Goal: Navigation & Orientation: Find specific page/section

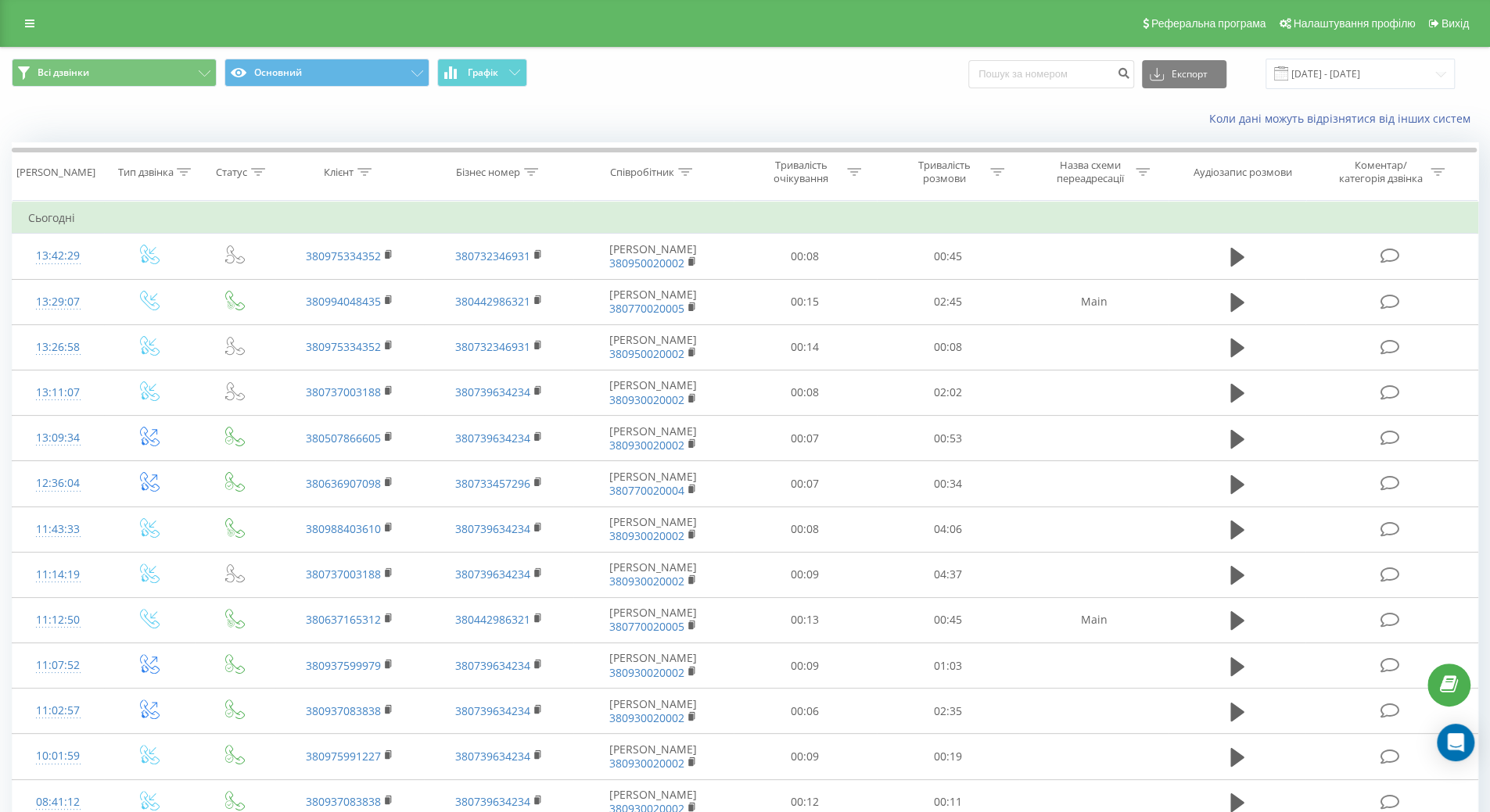
drag, startPoint x: 258, startPoint y: 28, endPoint x: 265, endPoint y: 24, distance: 8.1
click at [258, 28] on div "Реферальна програма Налаштування профілю Вихід" at bounding box center [745, 23] width 1490 height 47
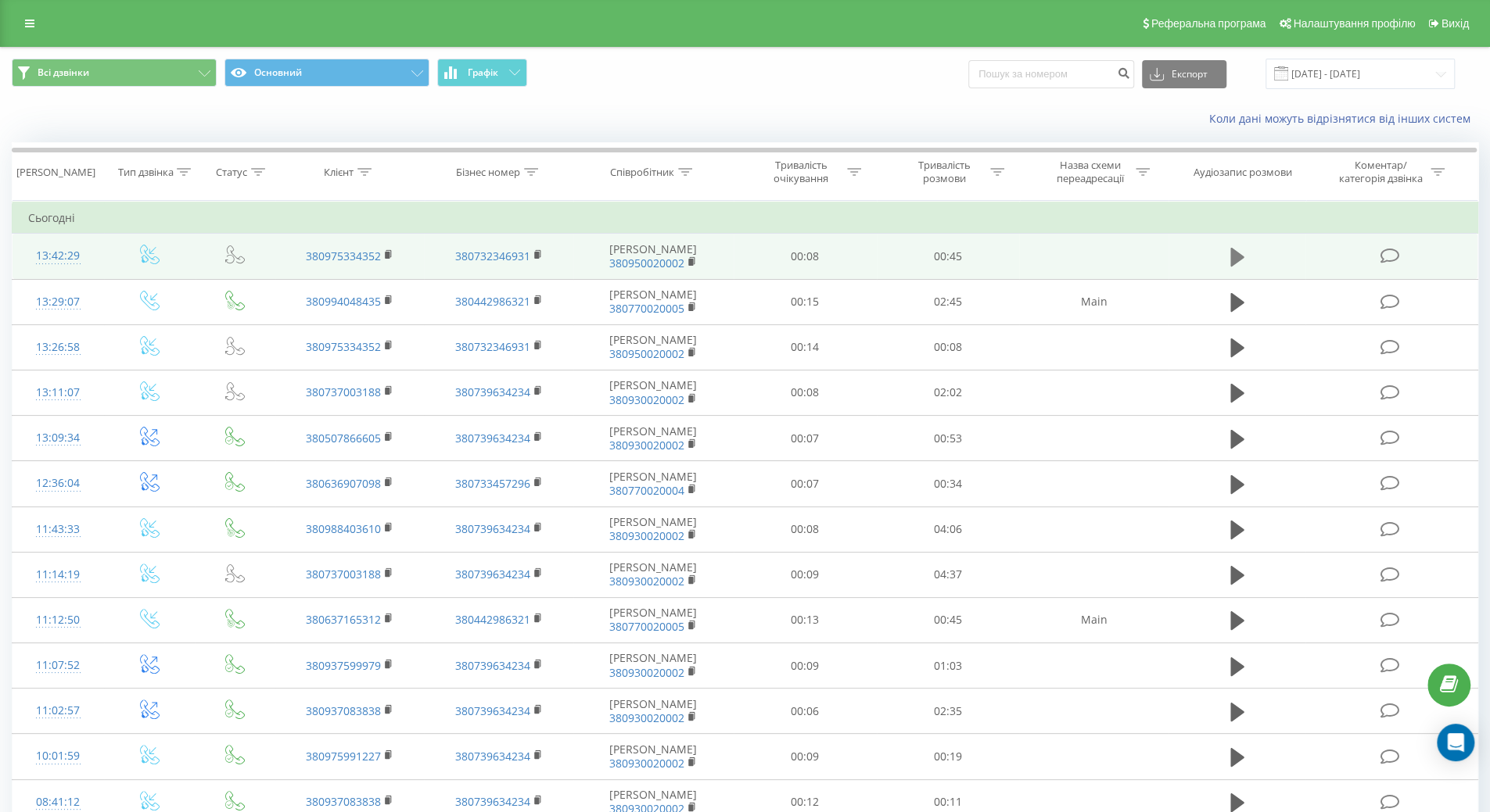
click at [1237, 252] on icon at bounding box center [1237, 257] width 14 height 18
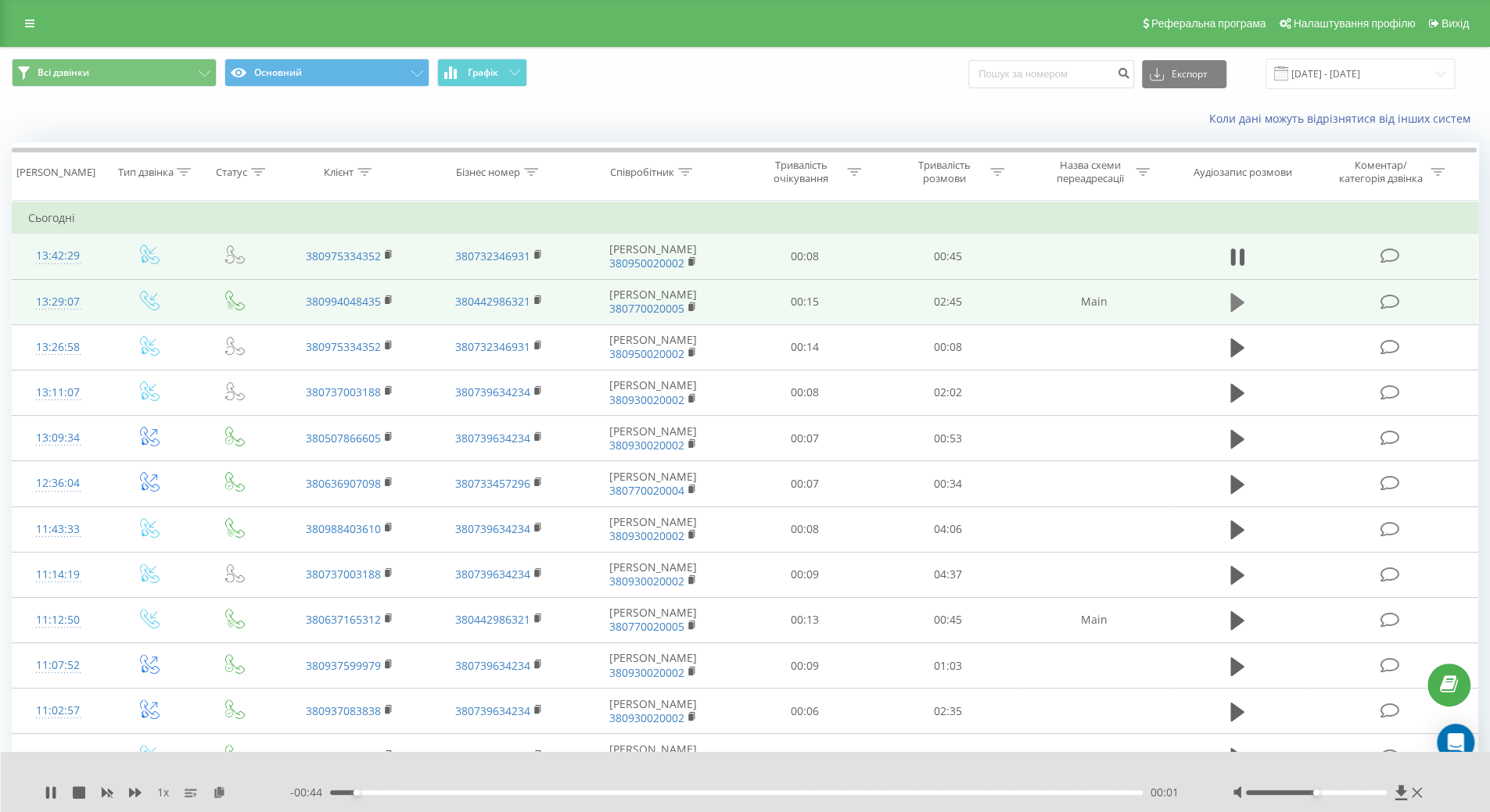
click at [1234, 311] on icon at bounding box center [1237, 303] width 14 height 22
click at [135, 795] on icon at bounding box center [136, 793] width 12 height 12
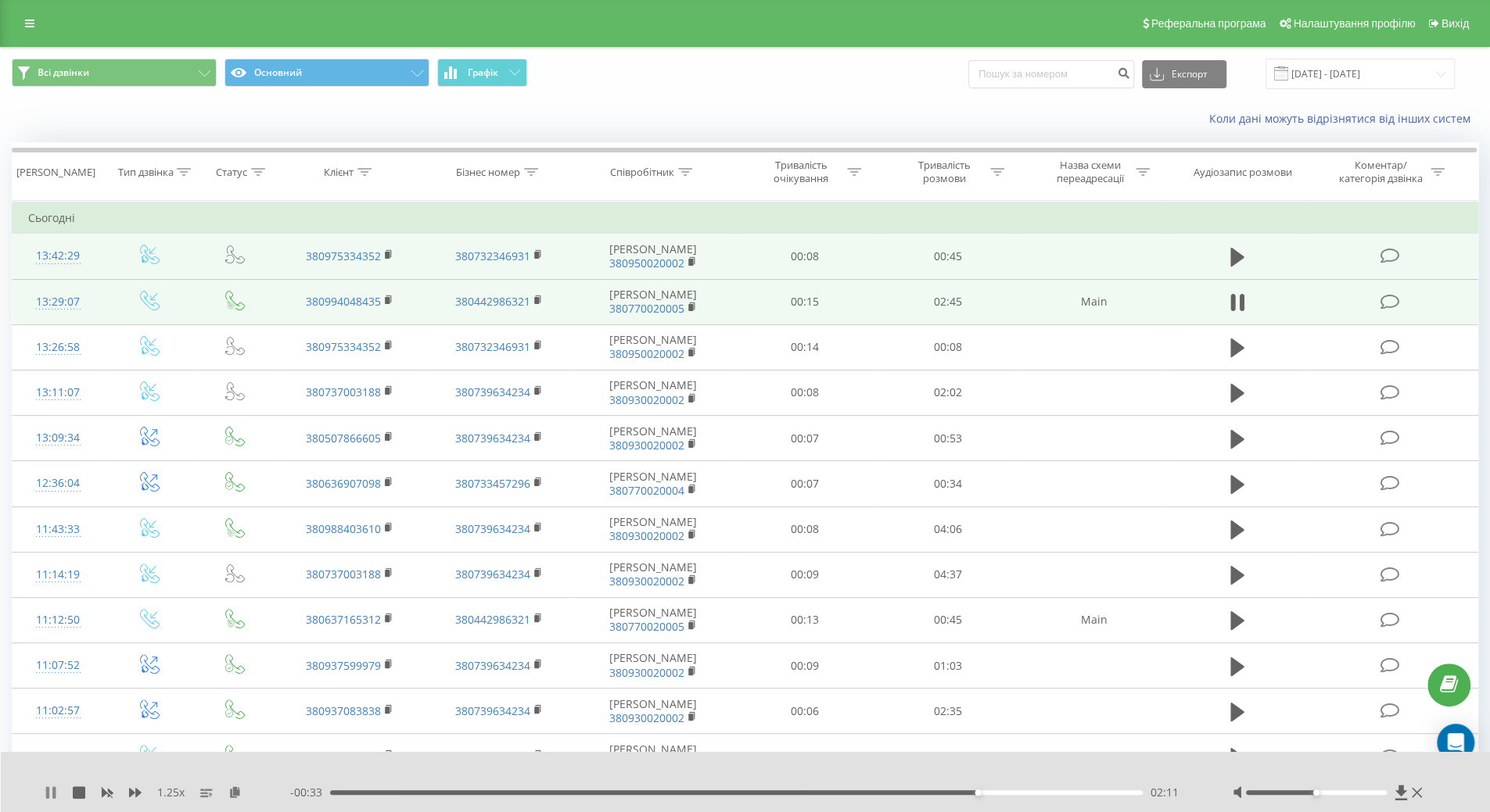
click at [53, 794] on icon at bounding box center [55, 793] width 4 height 12
click at [46, 794] on icon at bounding box center [51, 793] width 12 height 12
click at [52, 793] on icon at bounding box center [51, 793] width 12 height 12
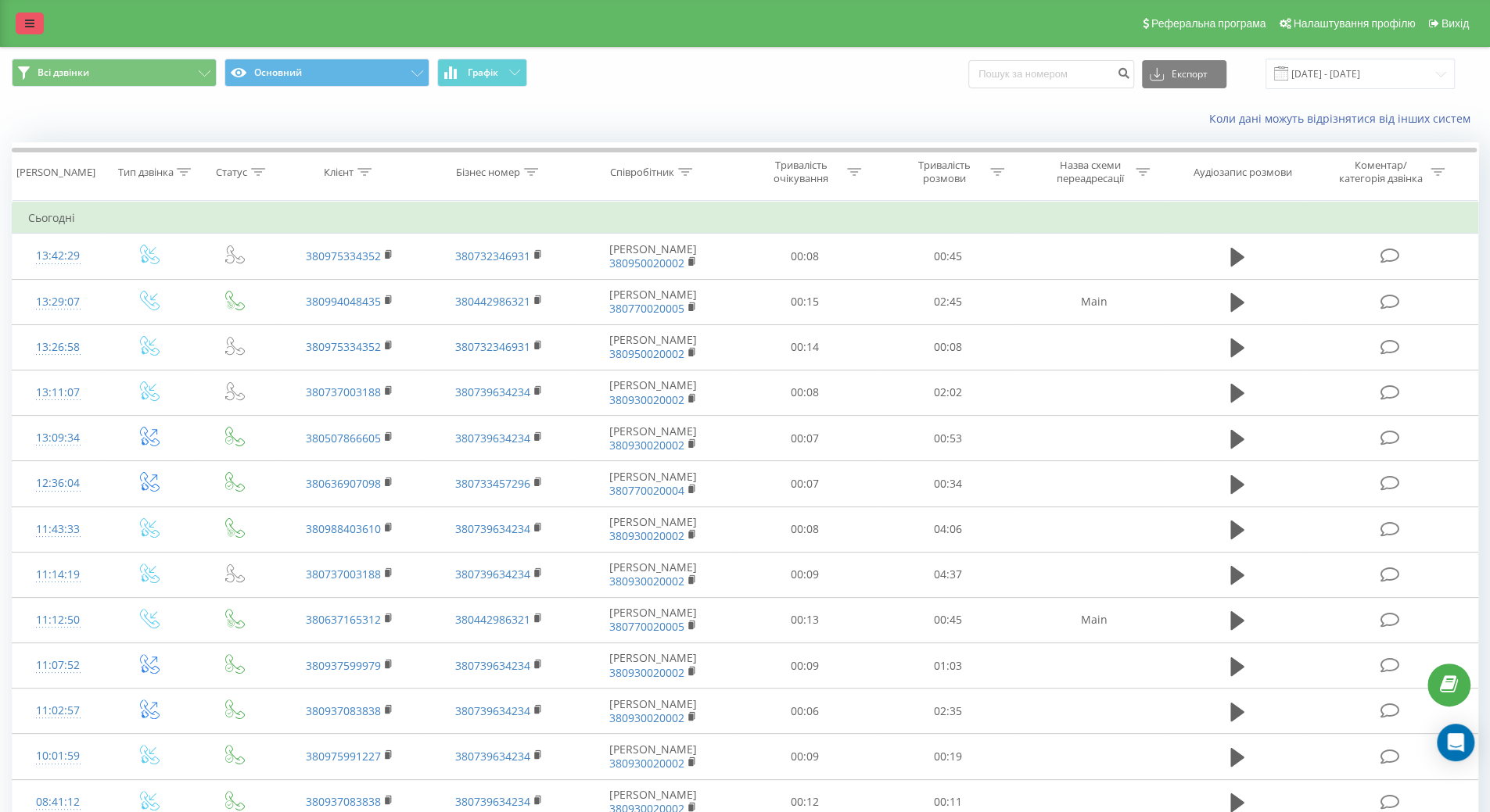
click at [32, 19] on icon at bounding box center [29, 23] width 10 height 11
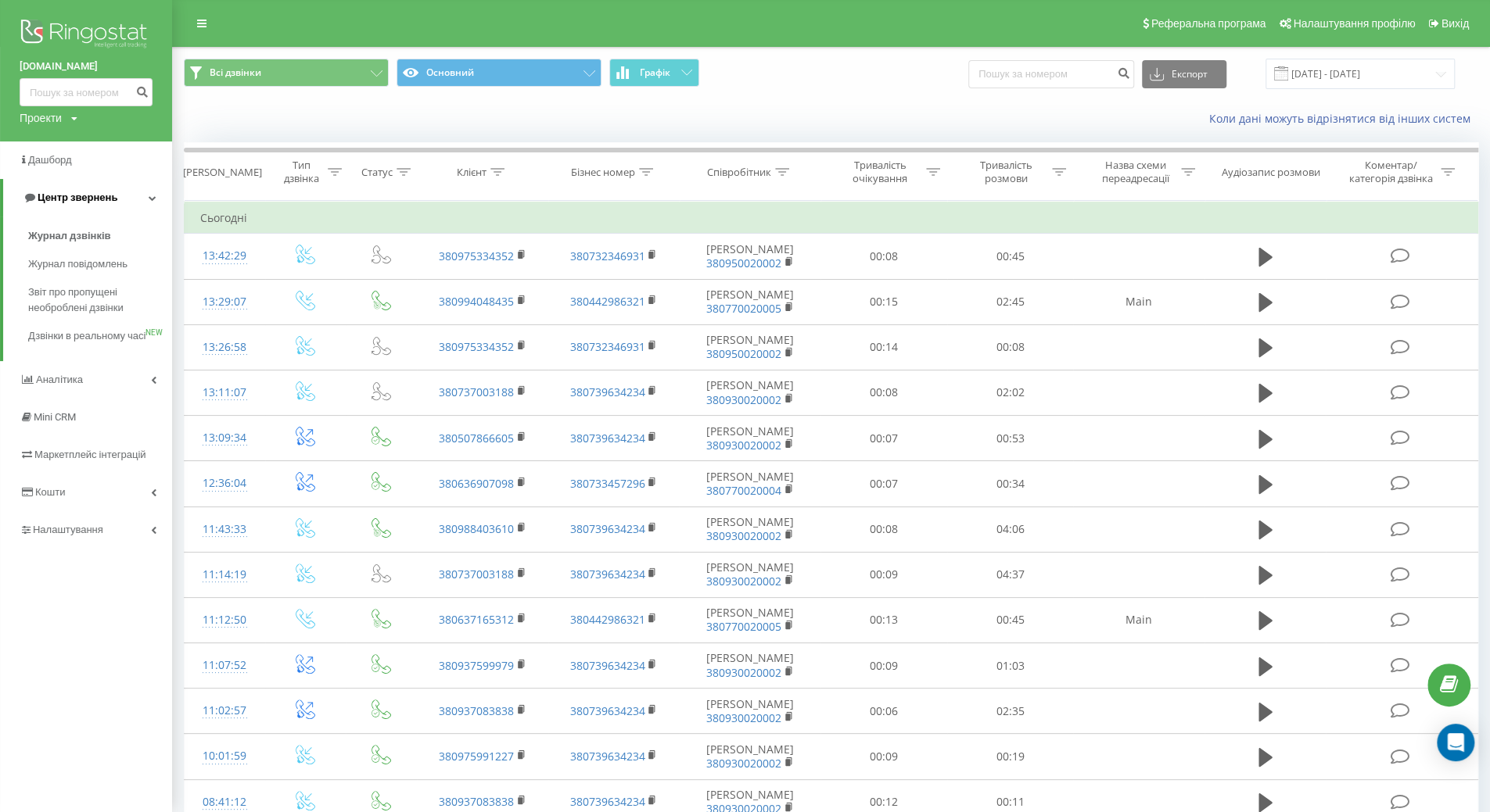
click at [111, 192] on span "Центр звернень" at bounding box center [70, 198] width 95 height 16
click at [109, 215] on link "Центр звернень" at bounding box center [86, 198] width 172 height 38
click at [93, 262] on span "Журнал повідомлень" at bounding box center [82, 265] width 107 height 16
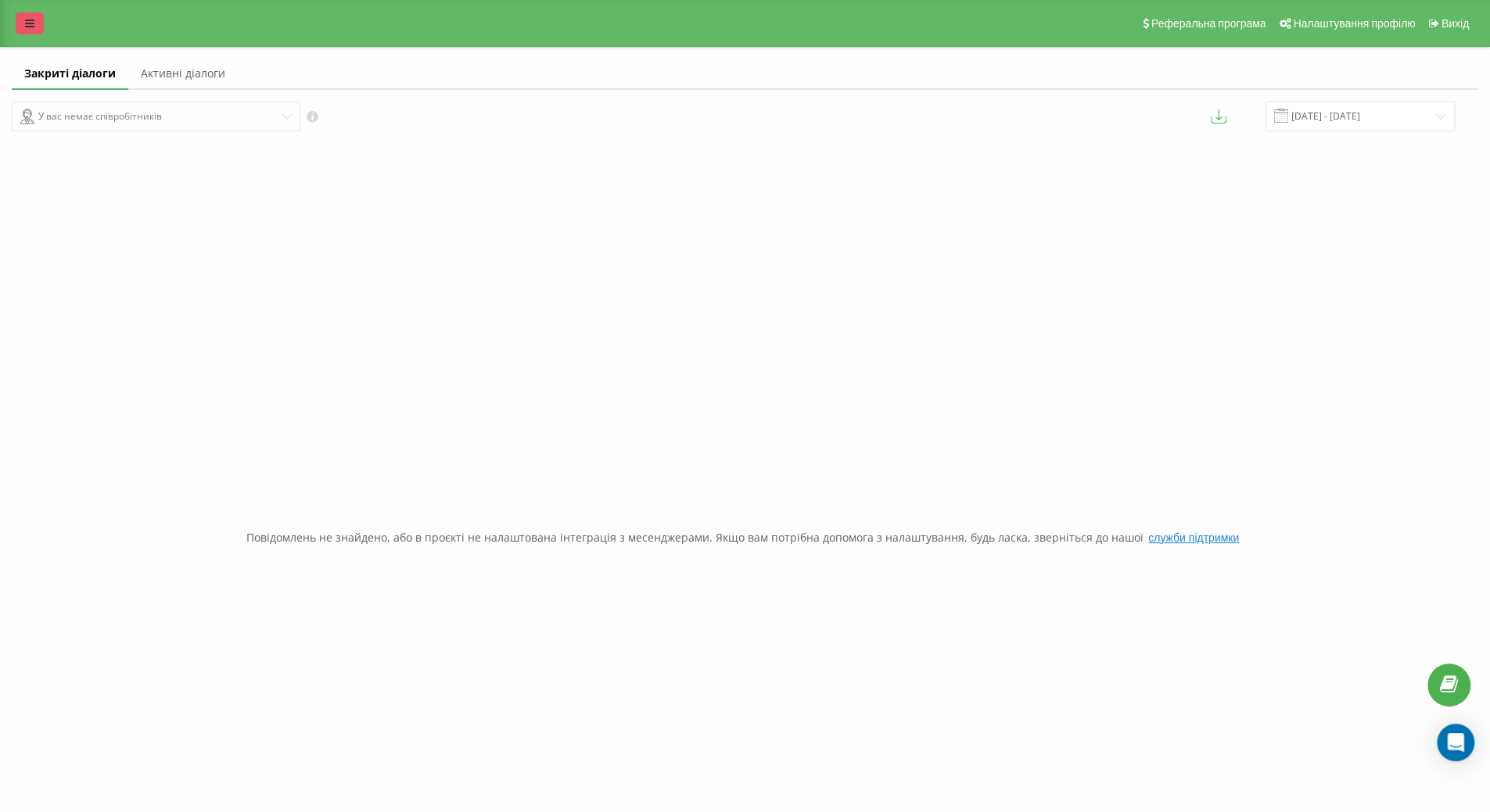
click at [36, 23] on link at bounding box center [30, 23] width 28 height 22
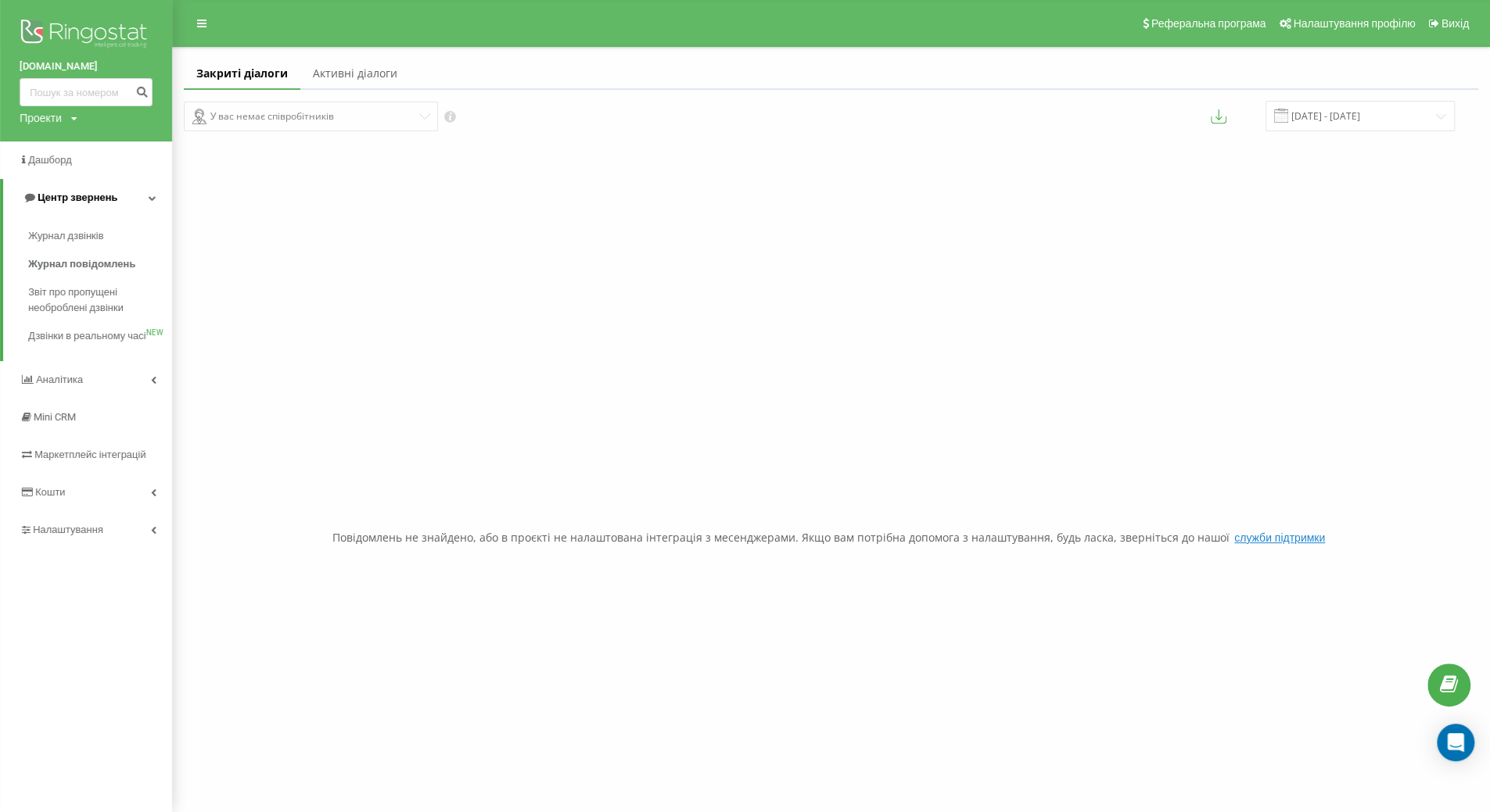
click at [142, 196] on link "Центр звернень" at bounding box center [88, 198] width 169 height 38
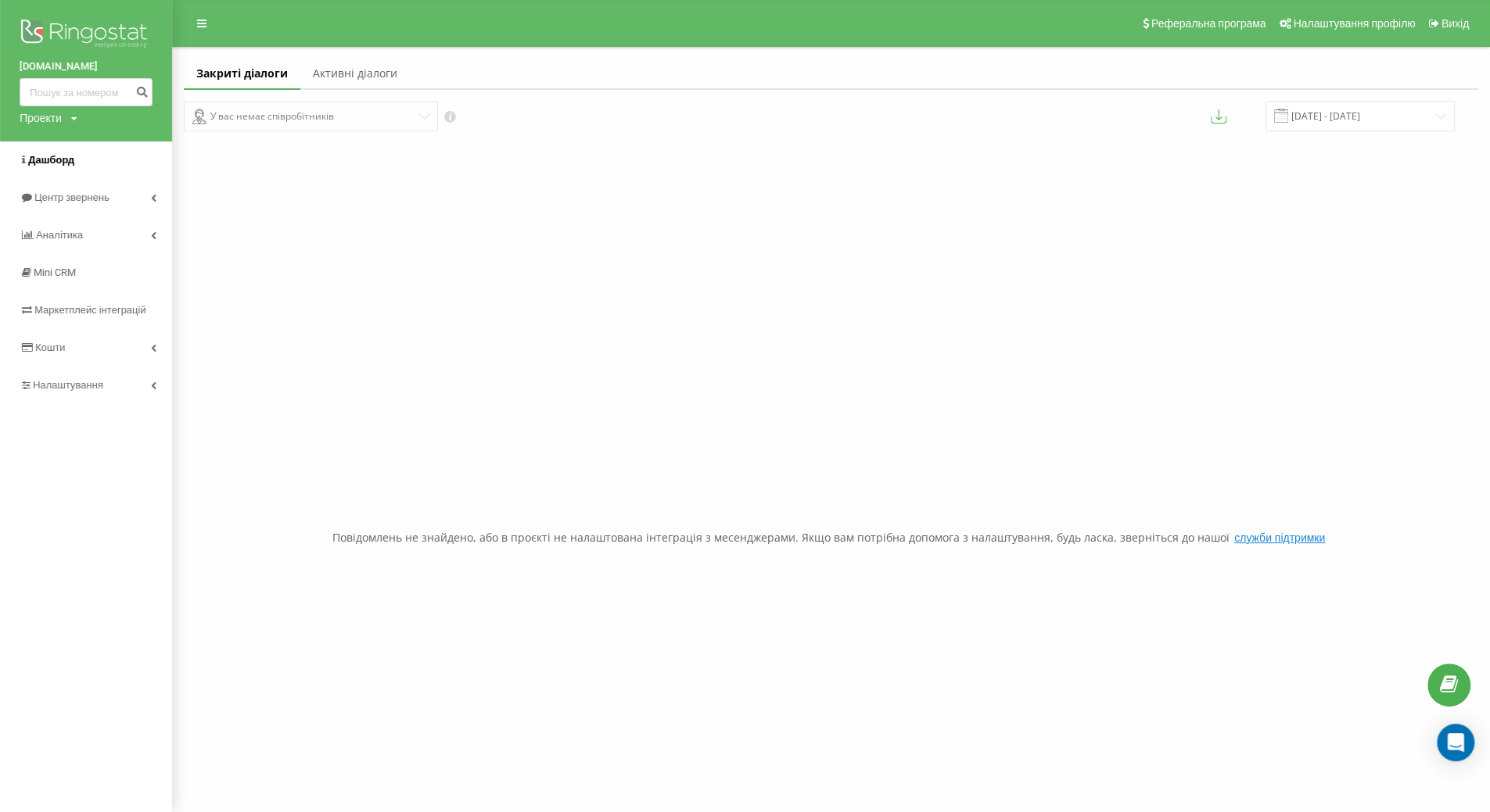
click at [35, 170] on link "Дашборд" at bounding box center [86, 160] width 172 height 38
